Goal: Register for event/course

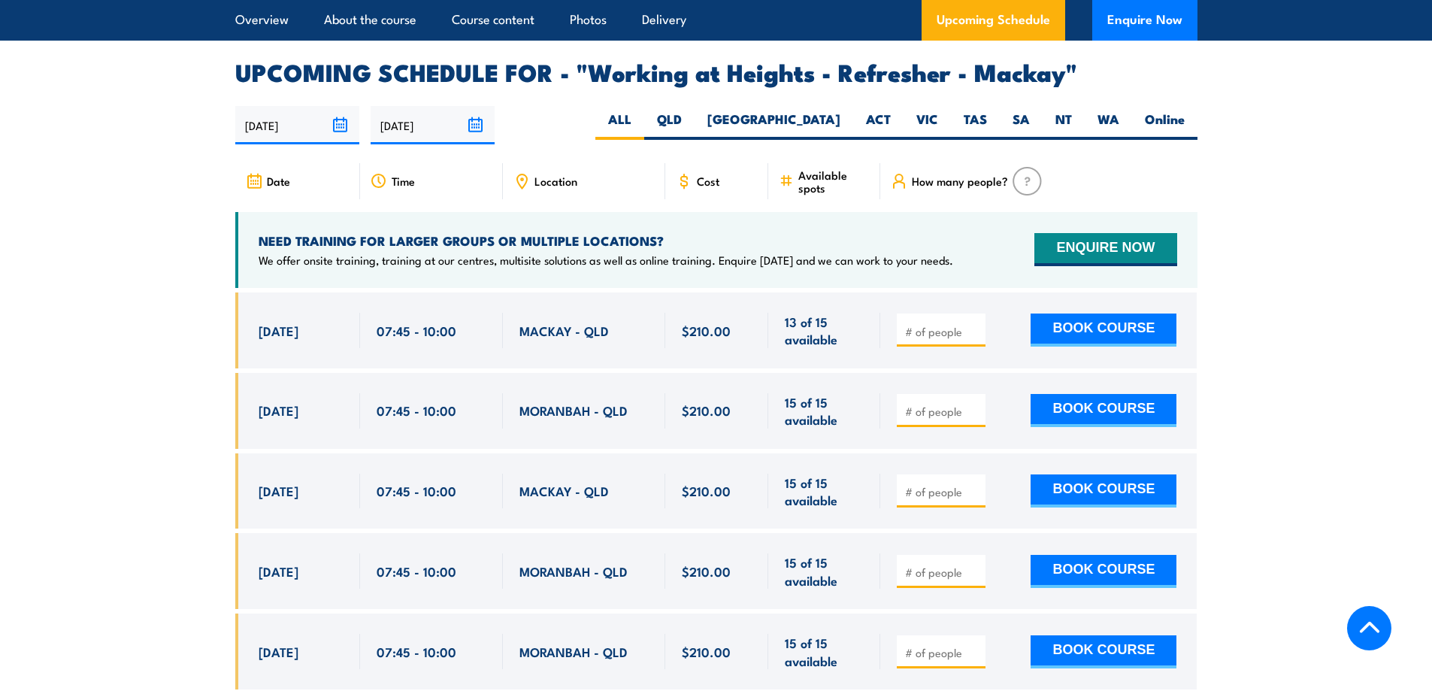
scroll to position [2255, 0]
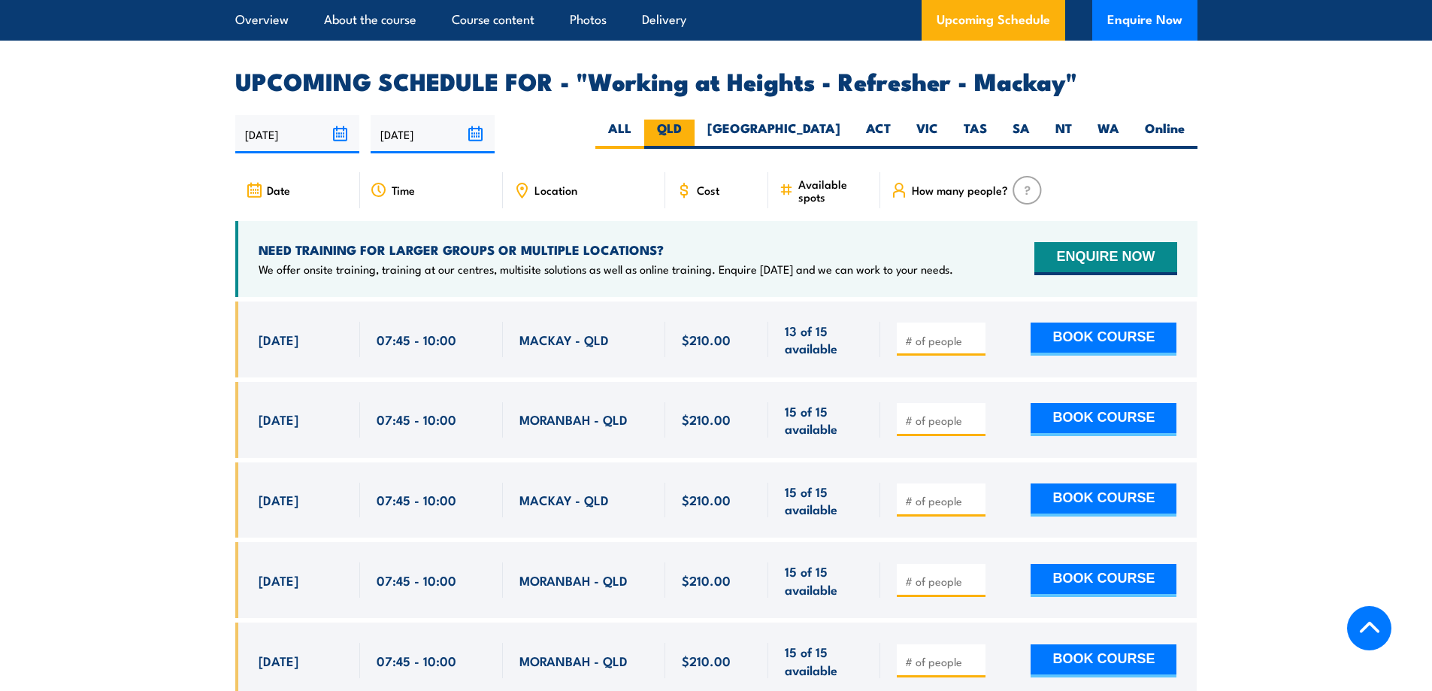
click at [695, 144] on label "QLD" at bounding box center [669, 134] width 50 height 29
click at [692, 129] on input "QLD" at bounding box center [687, 125] width 10 height 10
radio input "true"
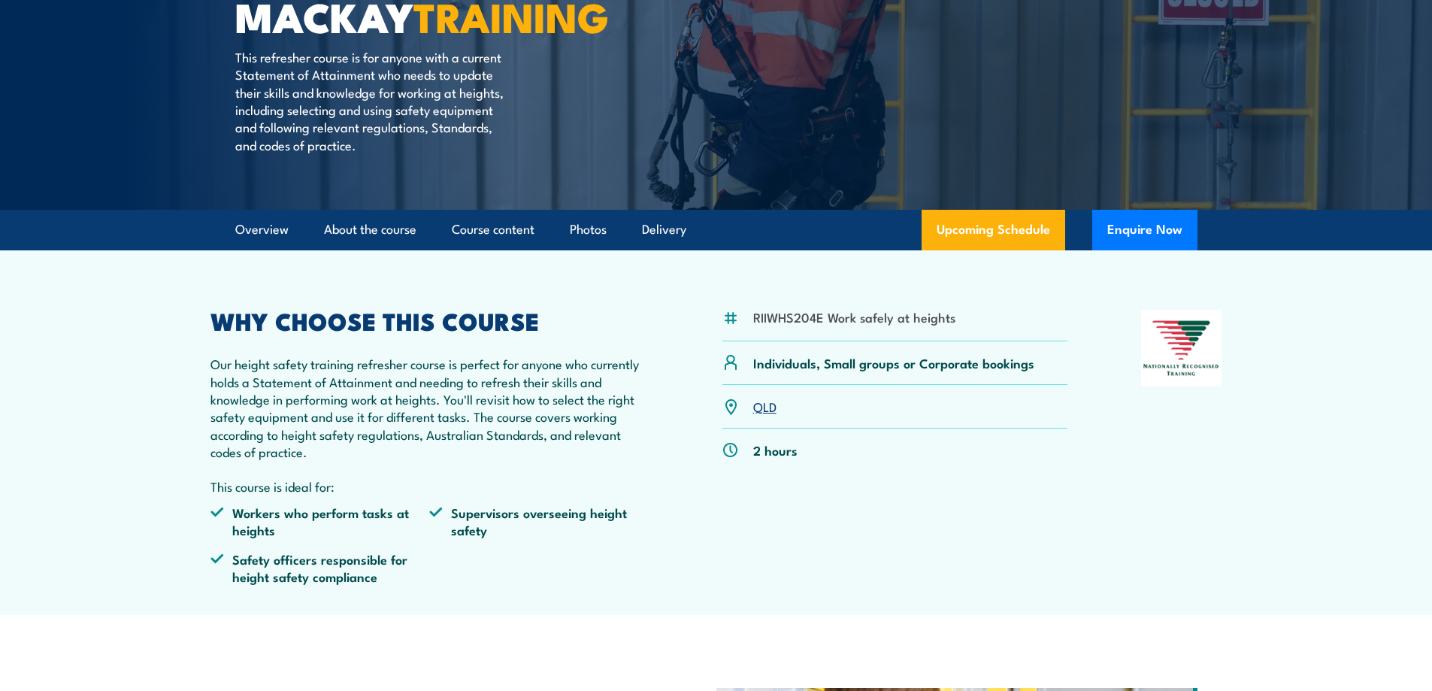
scroll to position [8, 0]
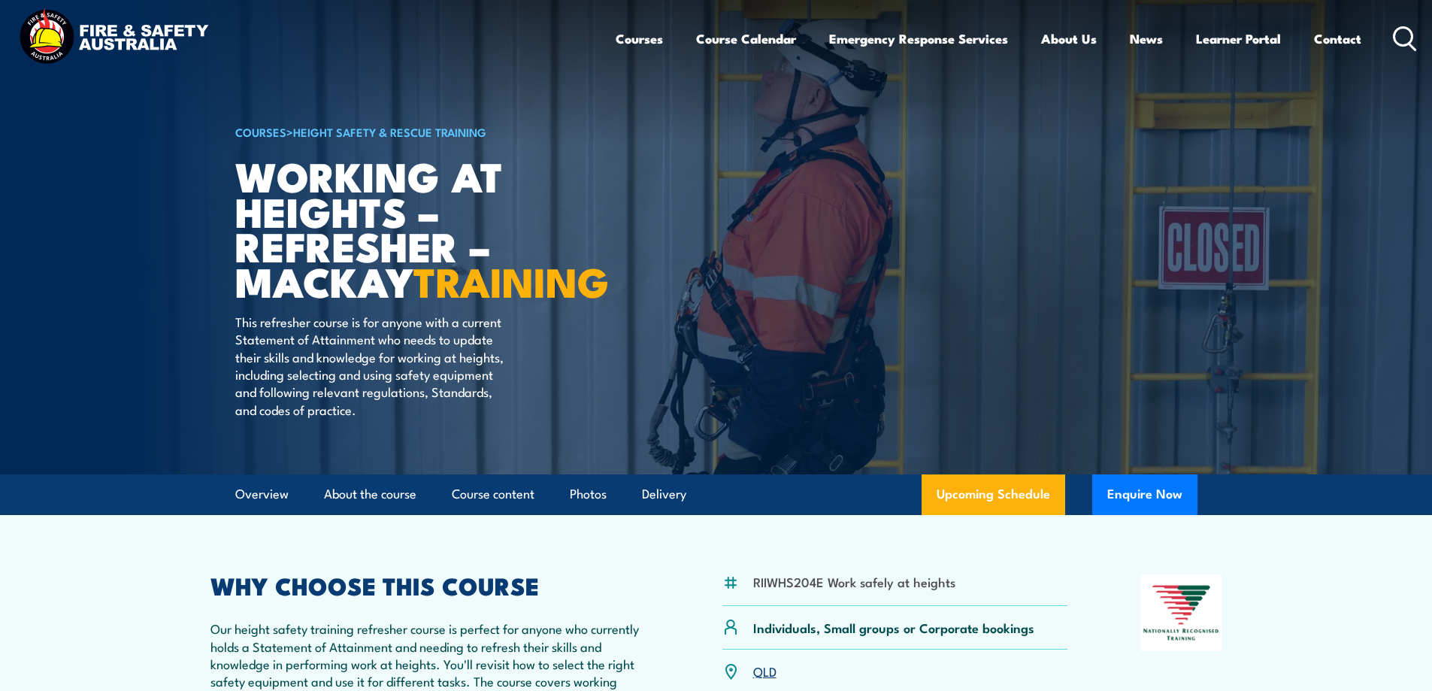
click at [108, 38] on img at bounding box center [113, 38] width 197 height 65
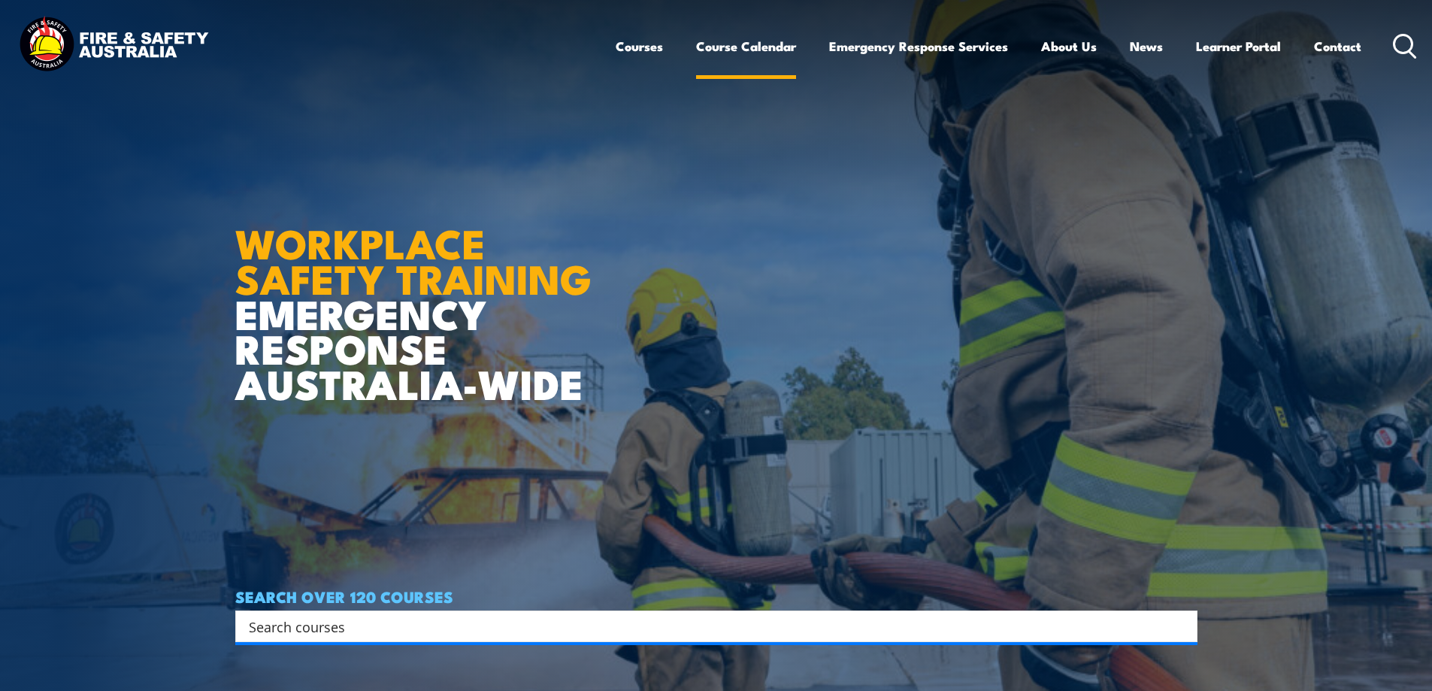
click at [712, 44] on link "Course Calendar" at bounding box center [746, 46] width 100 height 40
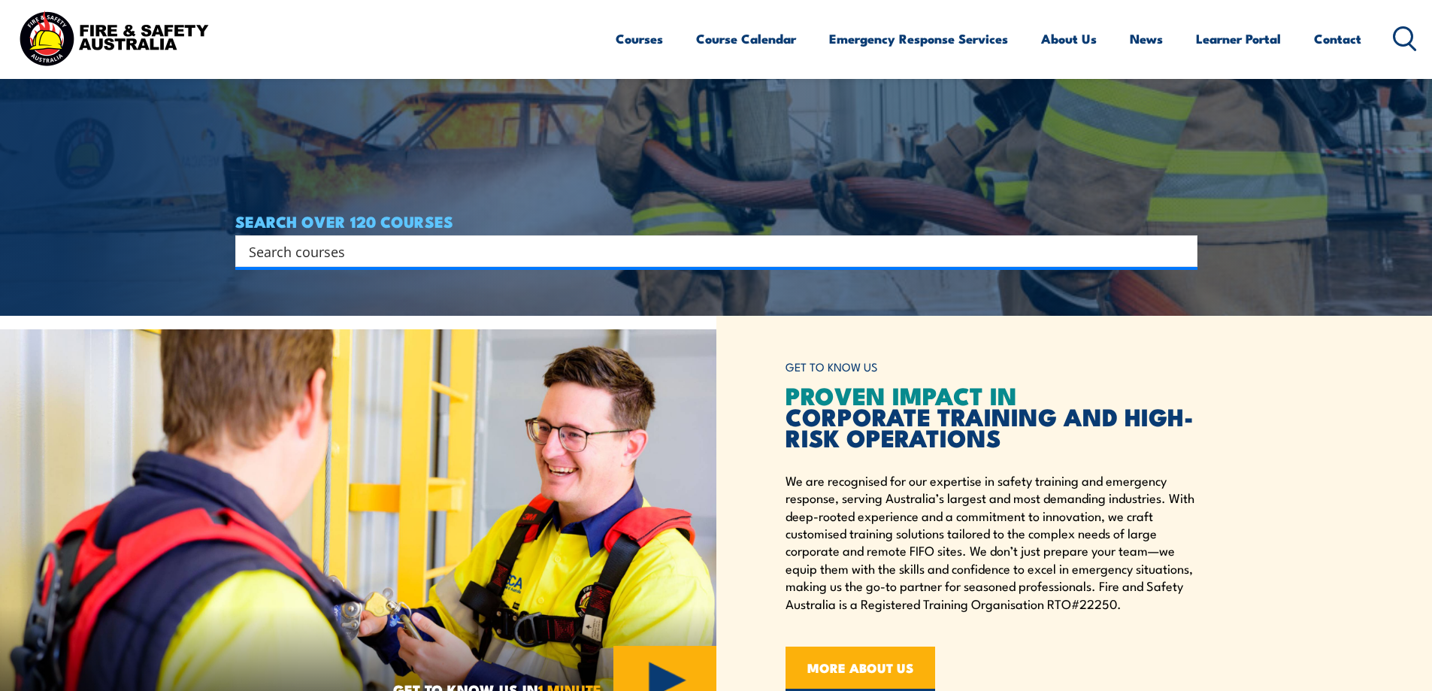
scroll to position [376, 0]
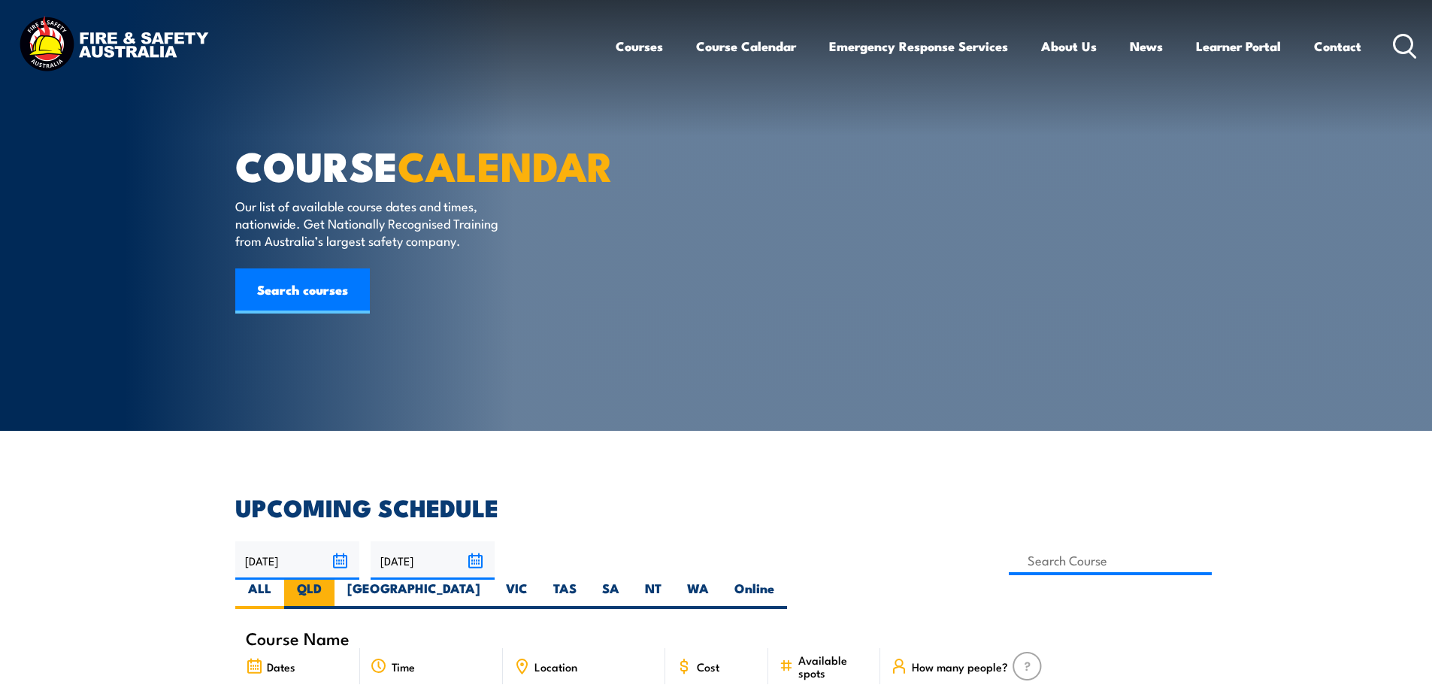
click at [334, 580] on label "QLD" at bounding box center [309, 594] width 50 height 29
click at [331, 580] on input "QLD" at bounding box center [327, 585] width 10 height 10
radio input "true"
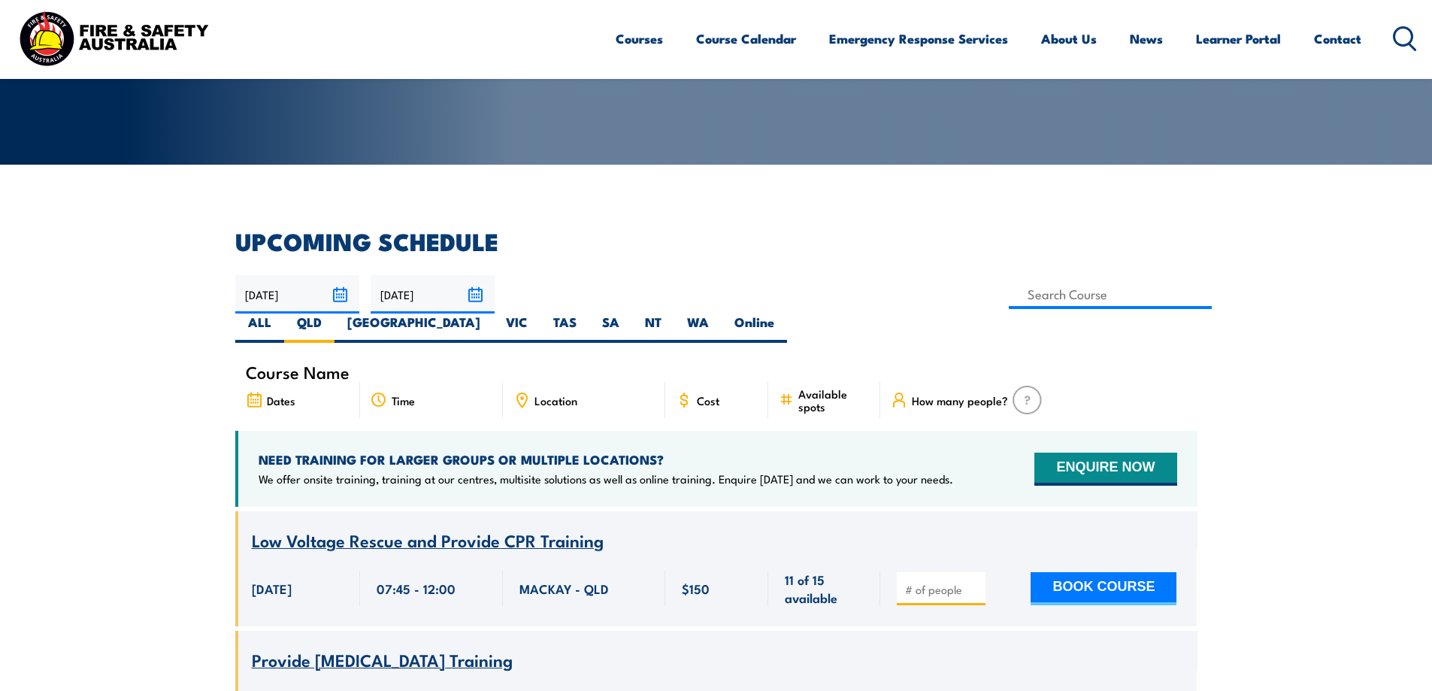
scroll to position [376, 0]
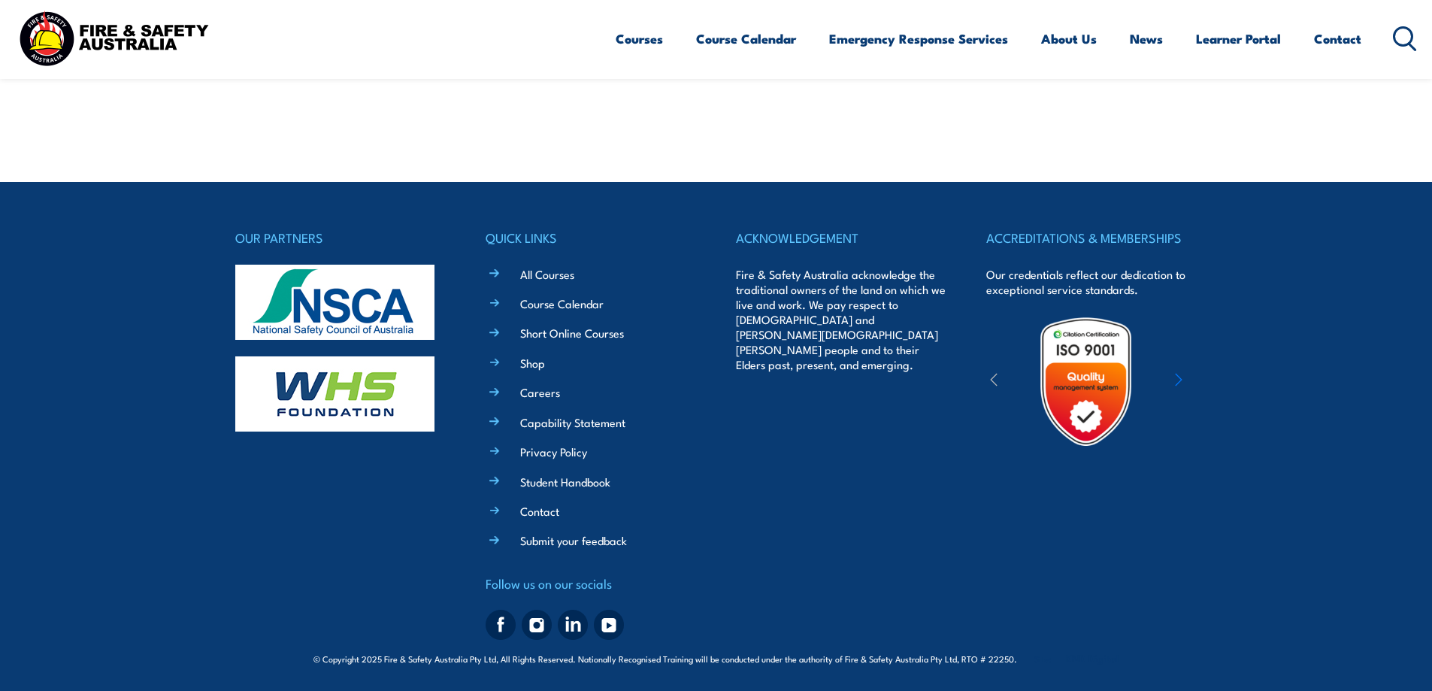
scroll to position [18385, 0]
